Goal: Browse casually

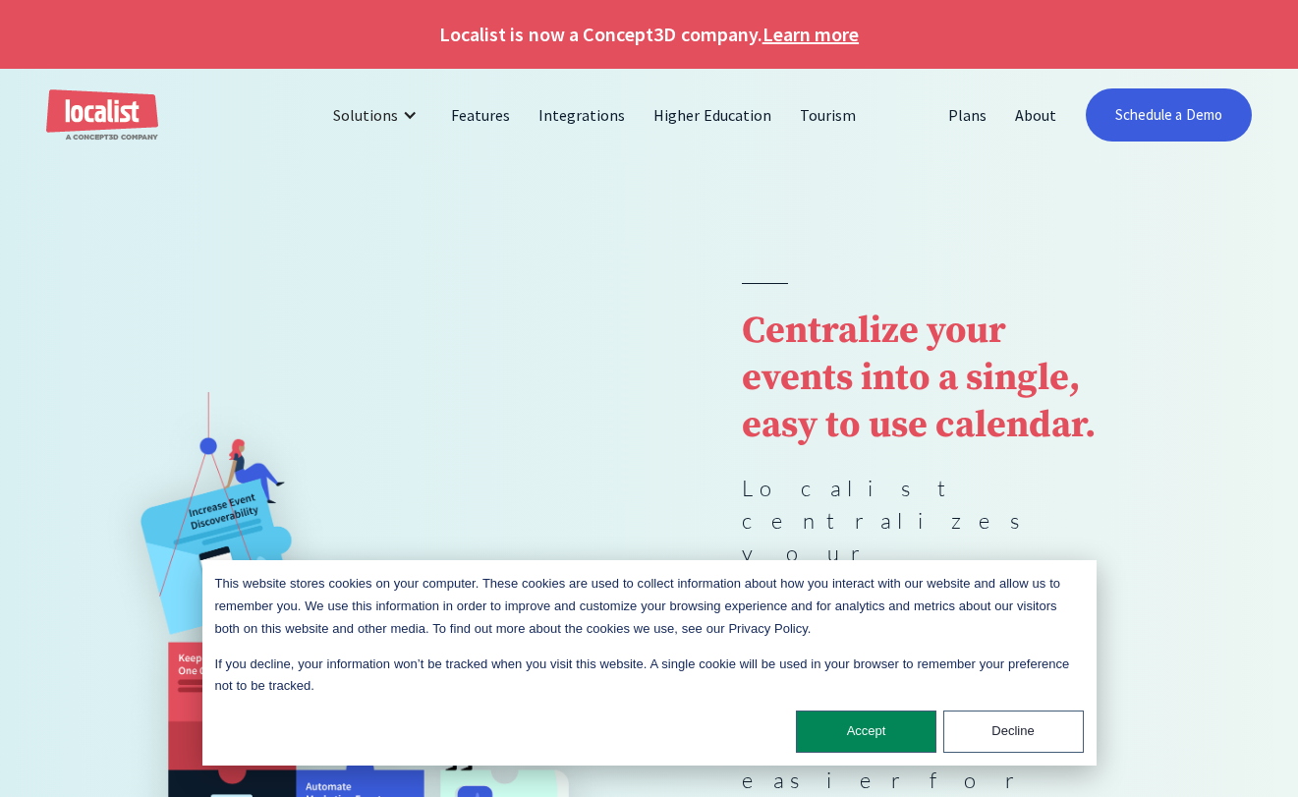
click at [1294, 647] on div "Centralize your events into a single, easy to use calendar. Localist centralize…" at bounding box center [649, 679] width 1298 height 793
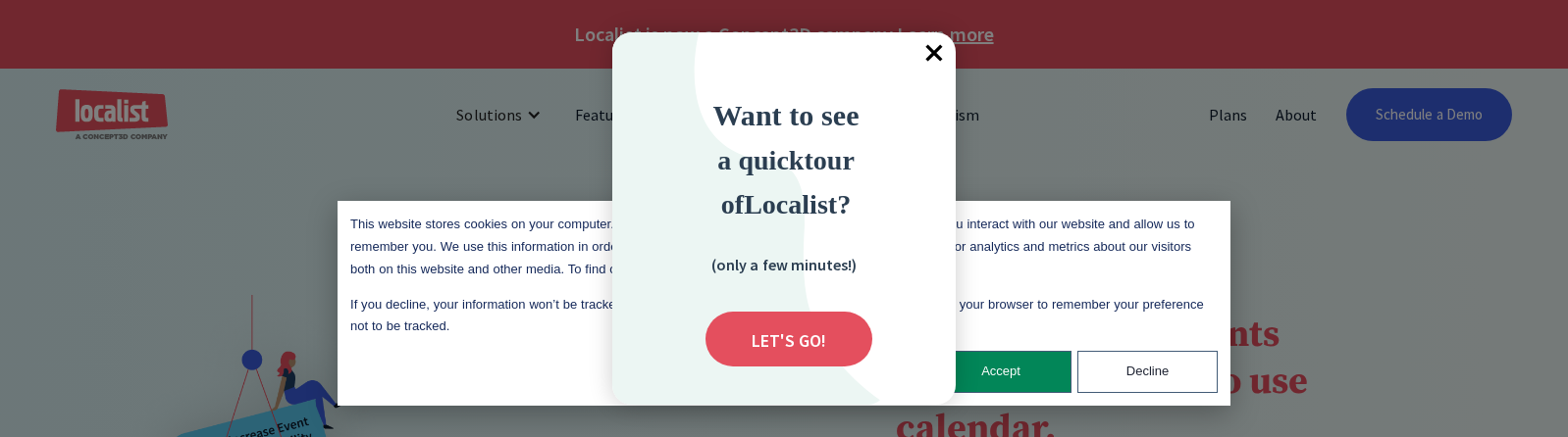
click at [935, 48] on span "×" at bounding box center [933, 53] width 43 height 43
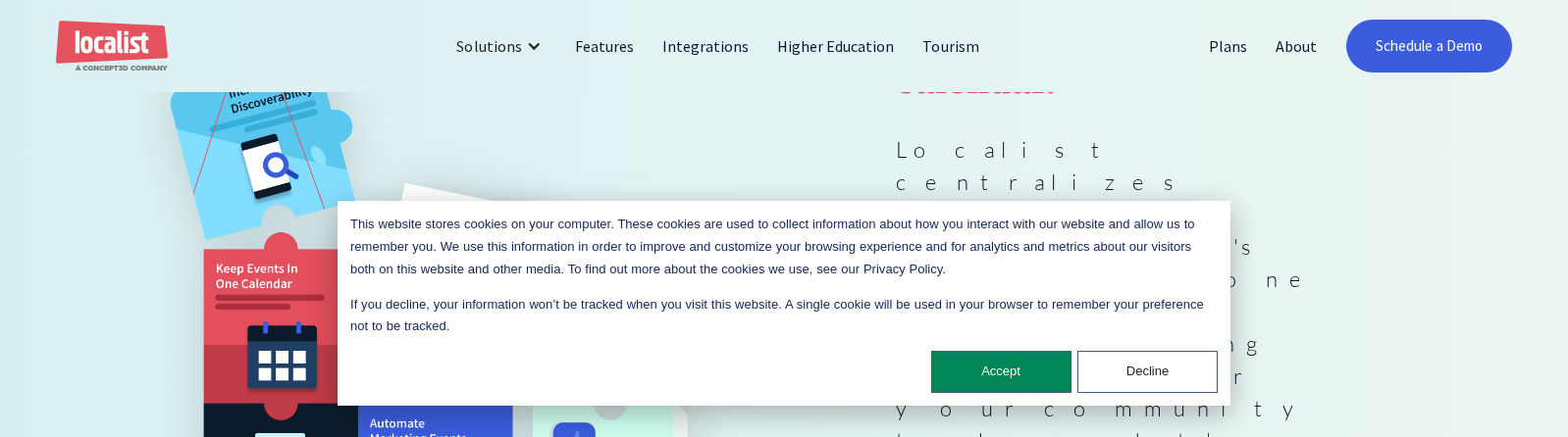
scroll to position [346, 0]
click at [168, 201] on img at bounding box center [447, 253] width 672 height 720
